Goal: Contribute content: Contribute content

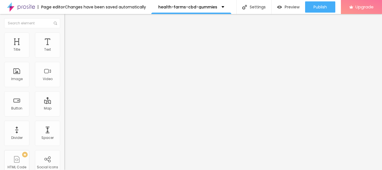
click at [69, 48] on span "Heading 1" at bounding box center [82, 44] width 27 height 8
click at [64, 53] on span "Heading 2" at bounding box center [76, 49] width 25 height 7
click at [64, 48] on span "Heading 1" at bounding box center [77, 44] width 27 height 8
click at [69, 38] on span "Advanced" at bounding box center [78, 36] width 18 height 5
type input "12"
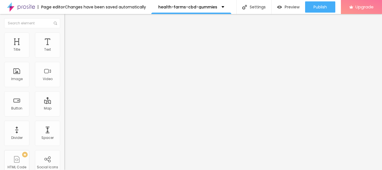
type input "12"
type input "23"
type input "24"
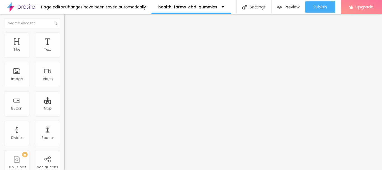
type input "25"
type input "27"
type input "28"
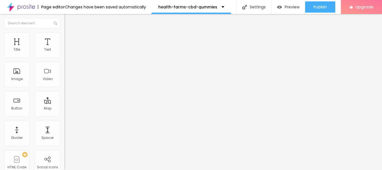
type input "28"
type input "29"
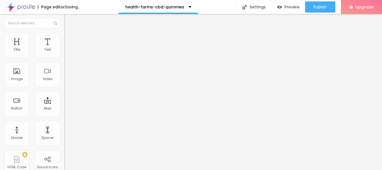
type input "31"
type input "29"
type input "27"
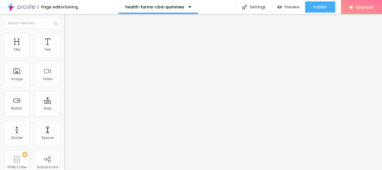
type input "27"
type input "26"
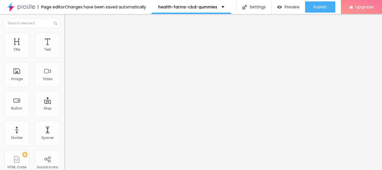
type input "25"
type input "24"
type input "23"
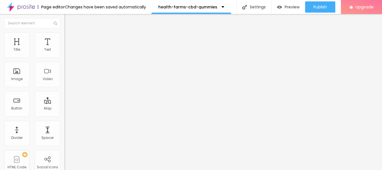
type input "23"
type input "22"
type input "21"
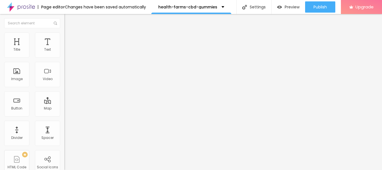
type input "20"
type input "19"
type input "18"
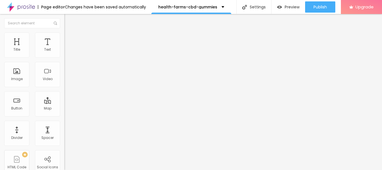
type input "18"
type input "17"
type input "16"
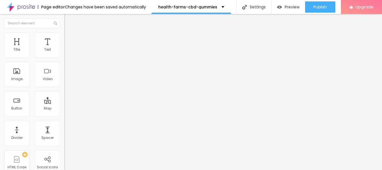
type input "16"
click at [64, 103] on input "range" at bounding box center [82, 105] width 36 height 4
type input "5"
type input "8"
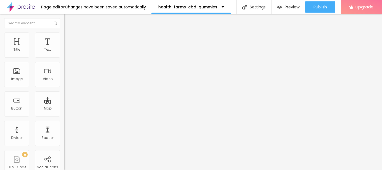
type input "8"
type input "11"
type input "14"
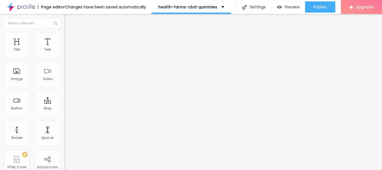
type input "19"
type input "24"
type input "26"
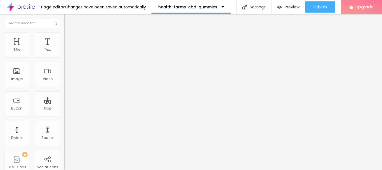
type input "26"
type input "27"
type input "29"
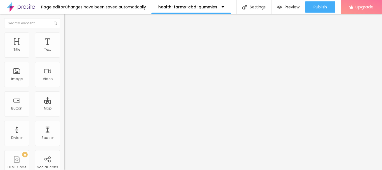
type input "30"
type input "32"
type input "33"
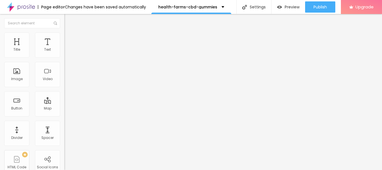
type input "33"
type input "36"
type input "35"
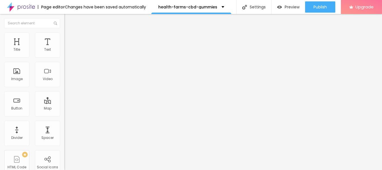
type input "34"
type input "32"
type input "31"
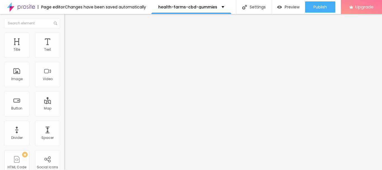
type input "31"
type input "30"
type input "28"
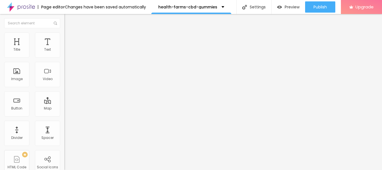
type input "27"
type input "21"
type input "19"
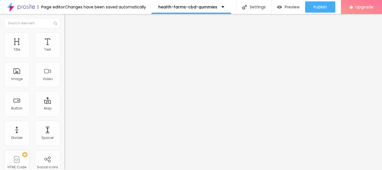
type input "19"
type input "18"
type input "13"
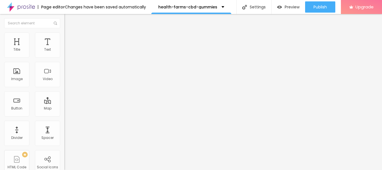
type input "13"
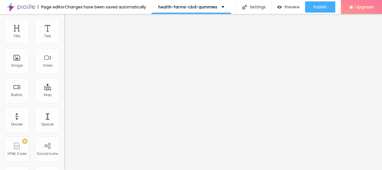
scroll to position [41, 0]
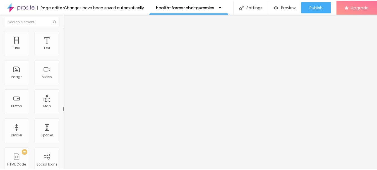
scroll to position [0, 0]
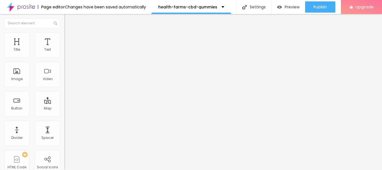
click at [64, 38] on ul "Style Advanced" at bounding box center [96, 32] width 64 height 11
click at [69, 33] on span "Style" at bounding box center [73, 30] width 8 height 5
click at [66, 81] on icon "button" at bounding box center [67, 79] width 3 height 3
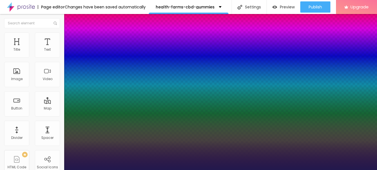
type input "1"
select select "AlegreyaBlack"
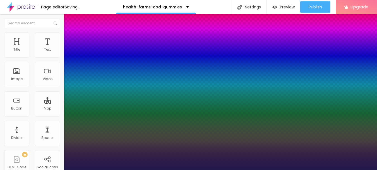
type input "1"
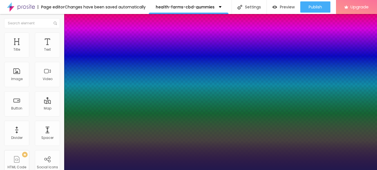
select select "Amita-Bold"
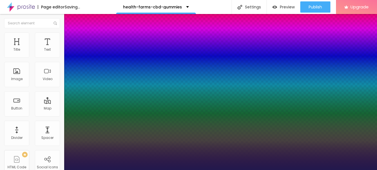
type input "1"
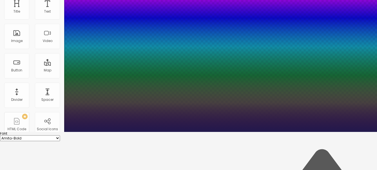
scroll to position [28, 0]
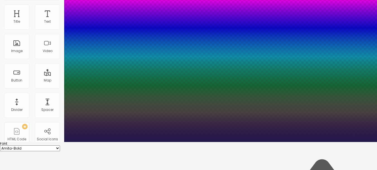
type input "18"
type input "1"
type input "20"
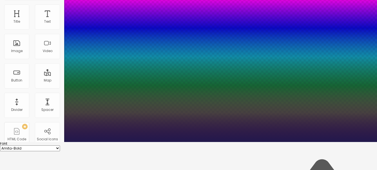
type input "1"
type input "22"
type input "1"
type input "24"
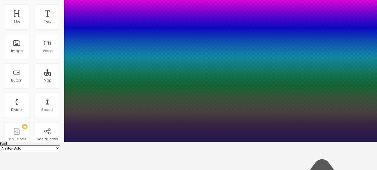
type input "24"
type input "1"
type input "25"
type input "1"
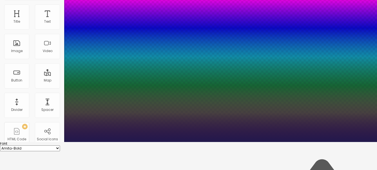
type input "27"
type input "1"
type input "29"
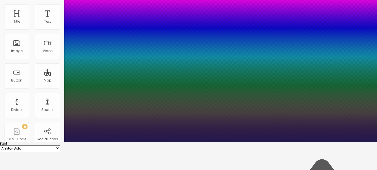
type input "1"
type input "33"
type input "1"
type input "35"
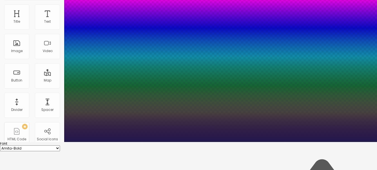
type input "35"
type input "1"
type input "34"
type input "1"
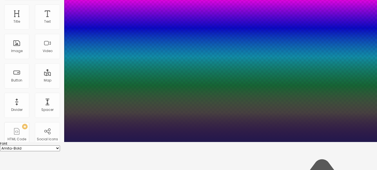
type input "33"
type input "1"
type input "32"
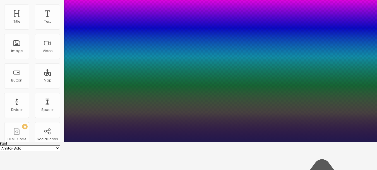
type input "1"
type input "31"
type input "1"
type input "30"
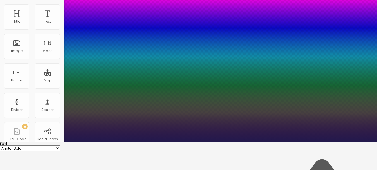
type input "30"
type input "1"
type input "29"
type input "1"
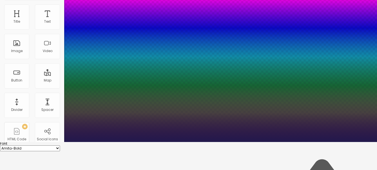
drag, startPoint x: 76, startPoint y: 130, endPoint x: 81, endPoint y: 128, distance: 5.6
type input "29"
type input "0.1"
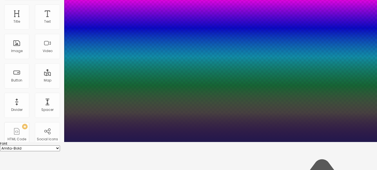
type input "1"
type input "0.2"
type input "1"
type input "0.3"
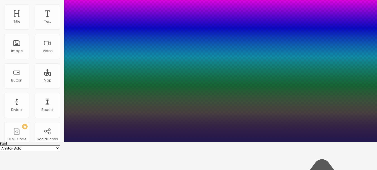
type input "0.3"
type input "1"
type input "0.6"
type input "1"
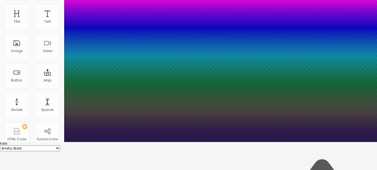
type input "0.8"
type input "1"
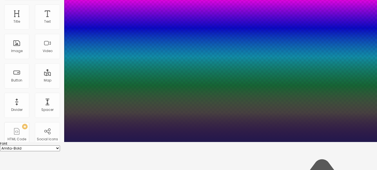
type input "1"
type input "1.1"
type input "1"
type input "1.3"
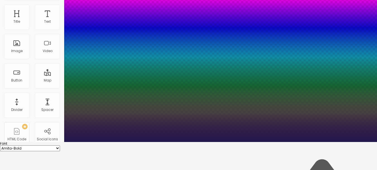
type input "1.3"
type input "1"
type input "1.4"
type input "1"
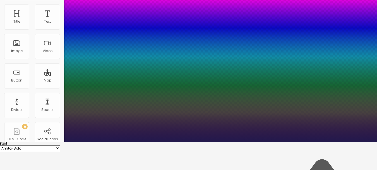
type input "1.6"
type input "1"
type input "1.7"
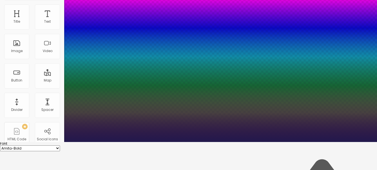
type input "1"
type input "1.8"
type input "1"
type input "1.9"
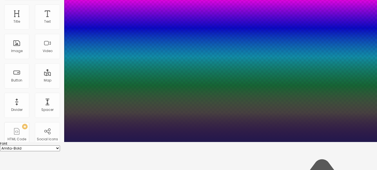
type input "1.9"
type input "1"
type input "1.8"
type input "1"
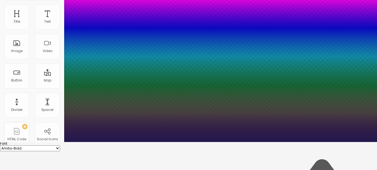
type input "1.6"
type input "1"
type input "1.4"
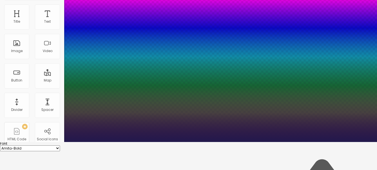
type input "1"
type input "1.2"
type input "1"
type input "1.1"
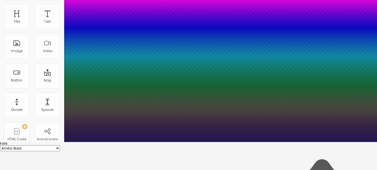
type input "1.1"
type input "1"
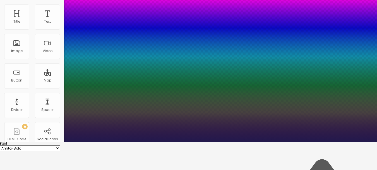
drag, startPoint x: 73, startPoint y: 142, endPoint x: 71, endPoint y: 139, distance: 3.6
drag, startPoint x: 73, startPoint y: 157, endPoint x: 69, endPoint y: 156, distance: 3.5
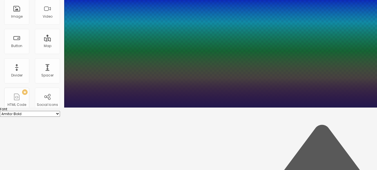
scroll to position [56, 0]
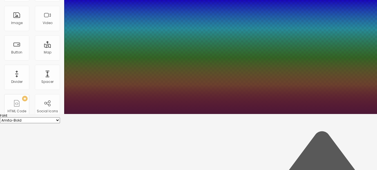
click at [118, 114] on div at bounding box center [188, 29] width 377 height 170
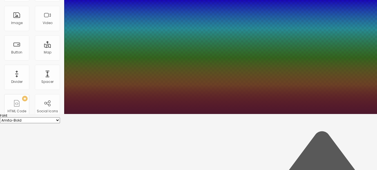
click at [118, 114] on div at bounding box center [188, 29] width 377 height 170
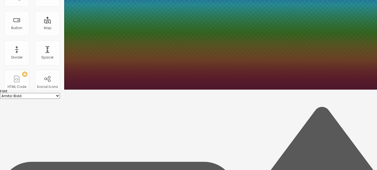
scroll to position [84, 0]
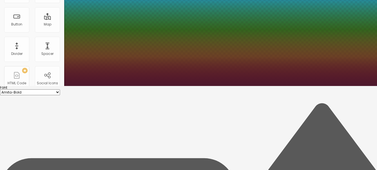
click at [118, 86] on div at bounding box center [188, 1] width 377 height 170
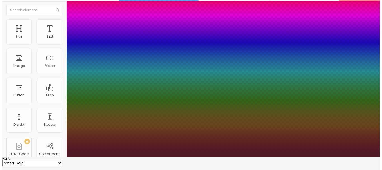
scroll to position [0, 0]
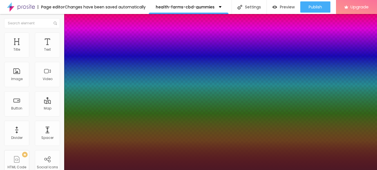
click at [166, 169] on div at bounding box center [188, 170] width 377 height 0
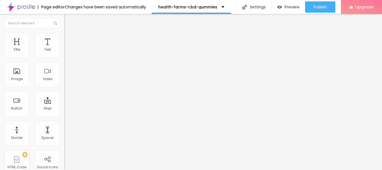
click at [64, 54] on button "button" at bounding box center [68, 51] width 8 height 6
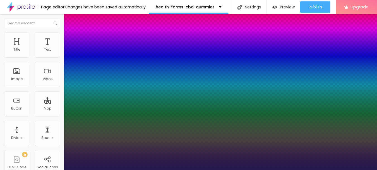
click at [178, 169] on div at bounding box center [188, 170] width 377 height 0
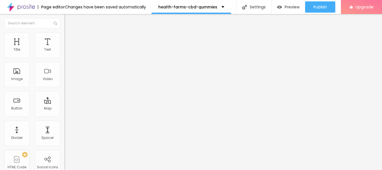
click at [64, 48] on span "Add image" at bounding box center [75, 45] width 23 height 5
click at [64, 54] on button "button" at bounding box center [68, 51] width 8 height 6
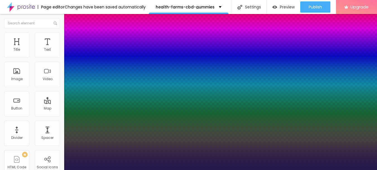
click at [210, 169] on div at bounding box center [188, 170] width 377 height 0
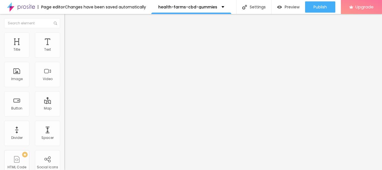
click at [67, 51] on icon "button" at bounding box center [68, 50] width 2 height 2
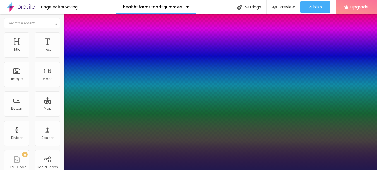
click at [220, 169] on div at bounding box center [188, 170] width 377 height 0
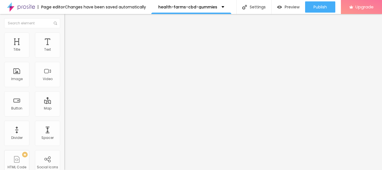
click at [67, 70] on icon "button" at bounding box center [68, 69] width 2 height 2
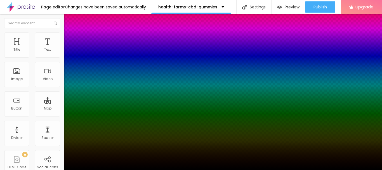
click at [203, 169] on div at bounding box center [191, 170] width 382 height 0
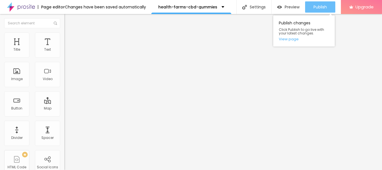
click at [320, 7] on span "Publish" at bounding box center [319, 7] width 13 height 4
click at [287, 39] on link "View page" at bounding box center [304, 39] width 50 height 4
